Goal: Transaction & Acquisition: Purchase product/service

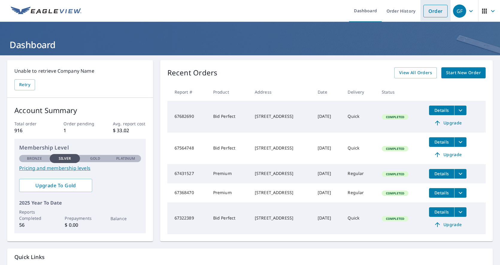
click at [427, 13] on link "Order" at bounding box center [435, 11] width 24 height 13
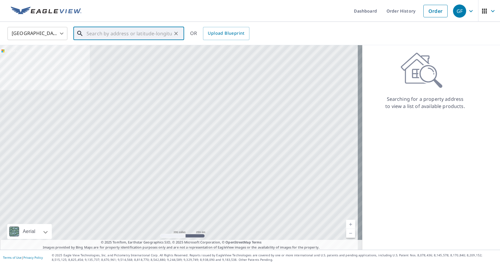
click at [93, 36] on input "text" at bounding box center [129, 33] width 85 height 17
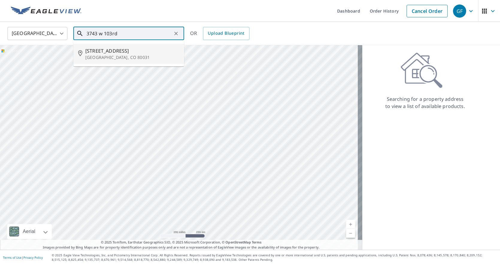
click at [92, 51] on span "[STREET_ADDRESS]" at bounding box center [132, 50] width 94 height 7
type input "[STREET_ADDRESS][PERSON_NAME]"
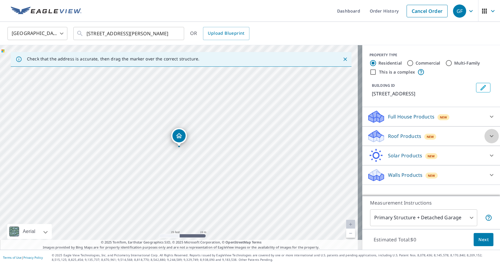
click at [488, 138] on icon at bounding box center [491, 136] width 7 height 7
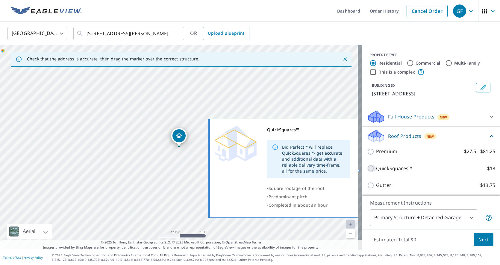
click at [367, 169] on input "QuickSquares™ $18" at bounding box center [371, 168] width 9 height 7
checkbox input "true"
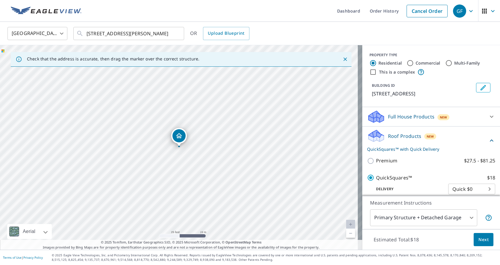
click at [478, 237] on span "Next" at bounding box center [483, 239] width 10 height 7
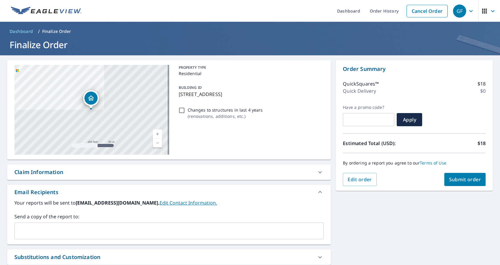
click at [466, 181] on span "Submit order" at bounding box center [465, 179] width 32 height 7
checkbox input "true"
